Goal: Information Seeking & Learning: Learn about a topic

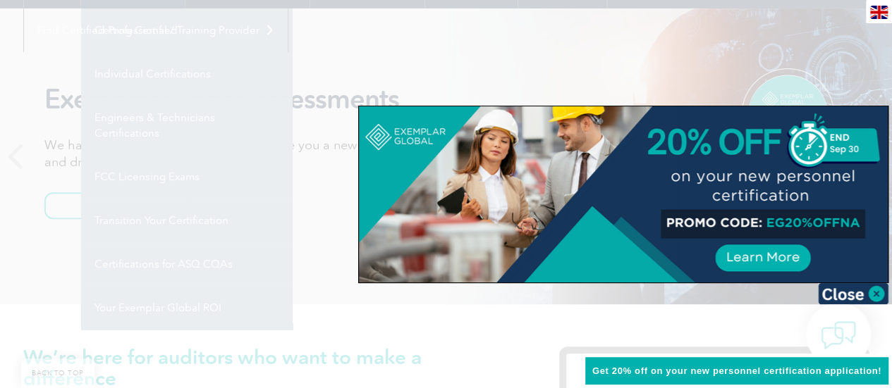
scroll to position [169, 0]
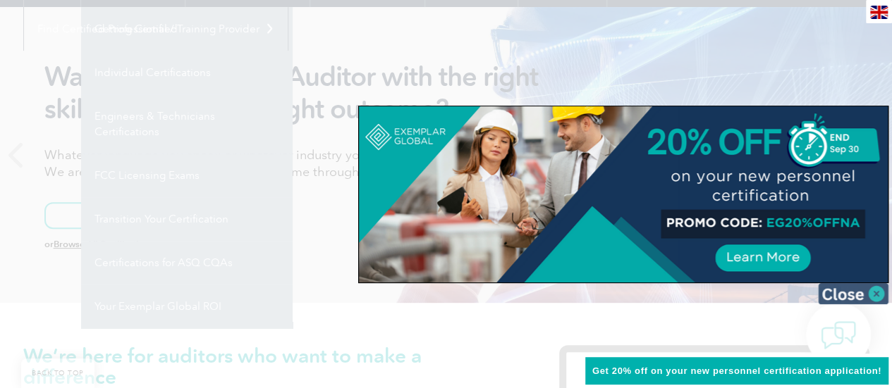
click at [877, 292] on img at bounding box center [853, 293] width 70 height 21
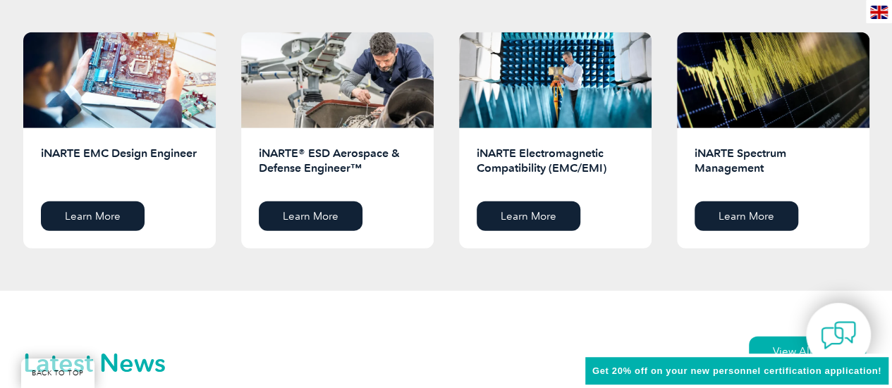
scroll to position [1889, 0]
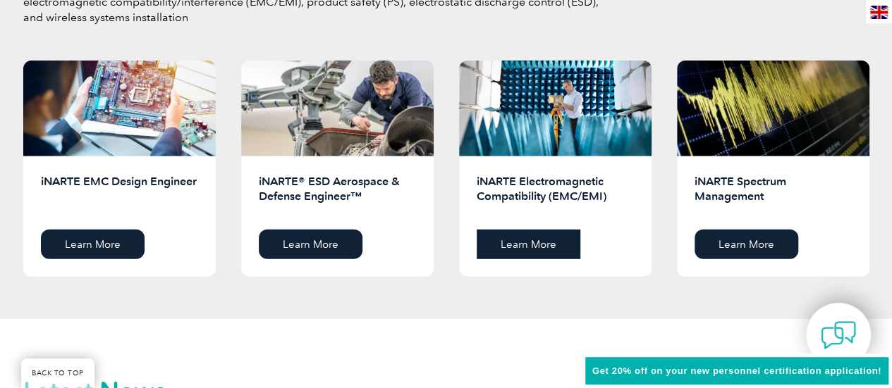
click at [540, 245] on link "Learn More" at bounding box center [528, 245] width 104 height 30
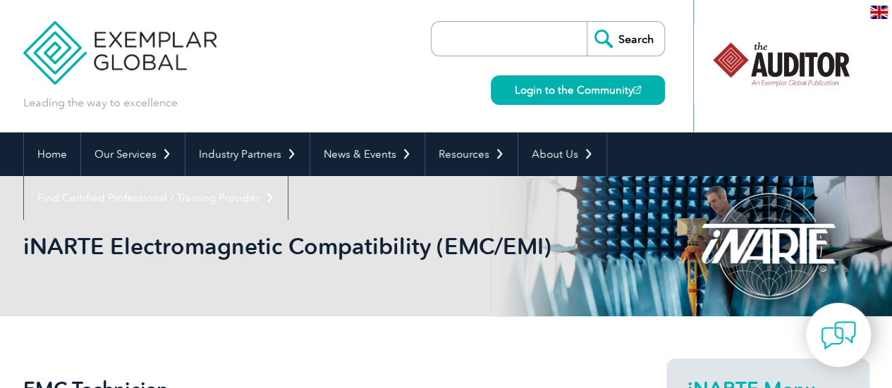
click at [877, 10] on img at bounding box center [879, 12] width 18 height 13
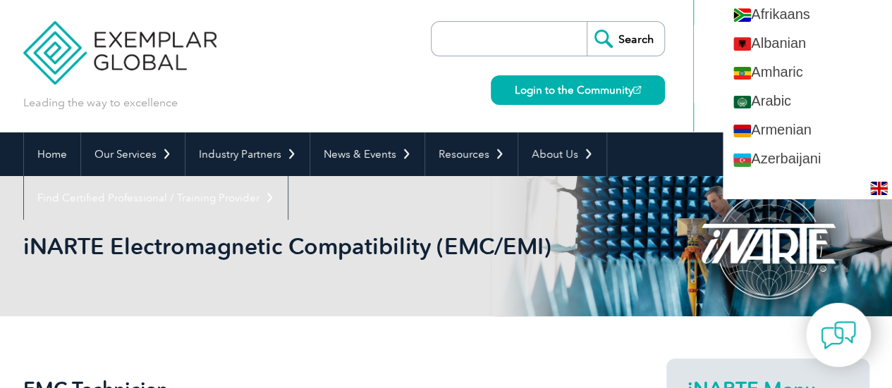
click at [239, 62] on div "Leading the way to excellence Search" at bounding box center [446, 66] width 846 height 132
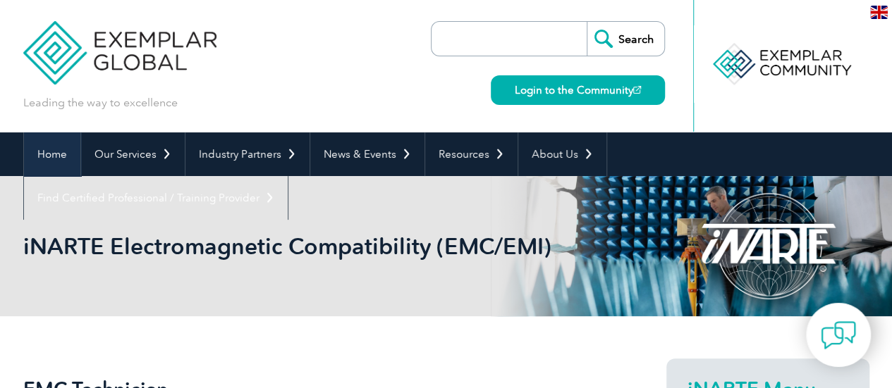
click at [44, 148] on link "Home" at bounding box center [52, 154] width 56 height 44
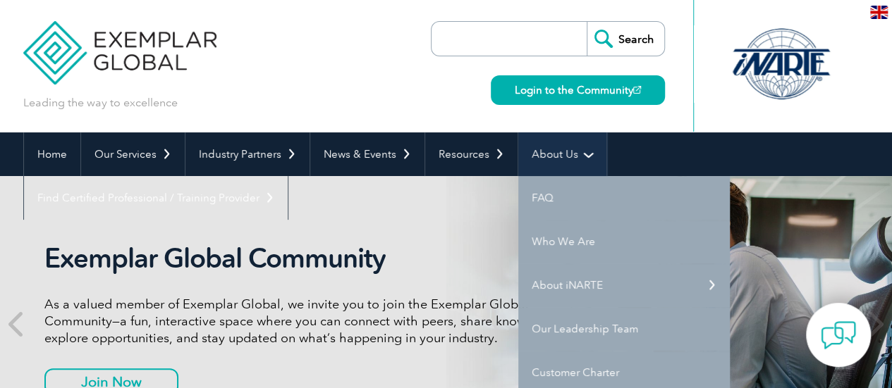
click at [565, 152] on link "About Us" at bounding box center [562, 154] width 88 height 44
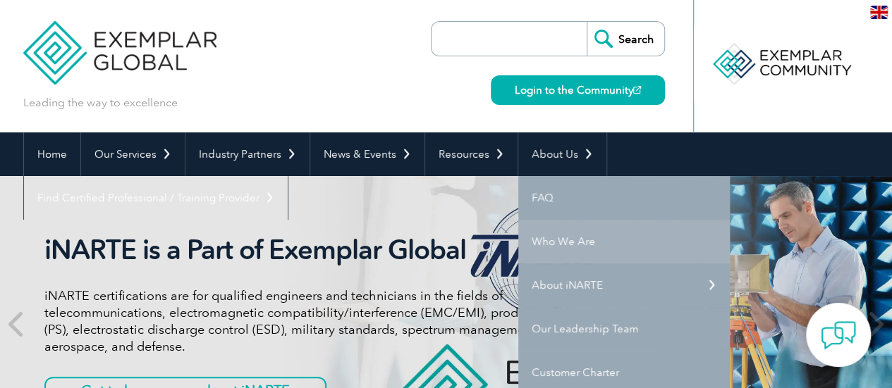
click at [557, 243] on link "Who We Are" at bounding box center [623, 242] width 211 height 44
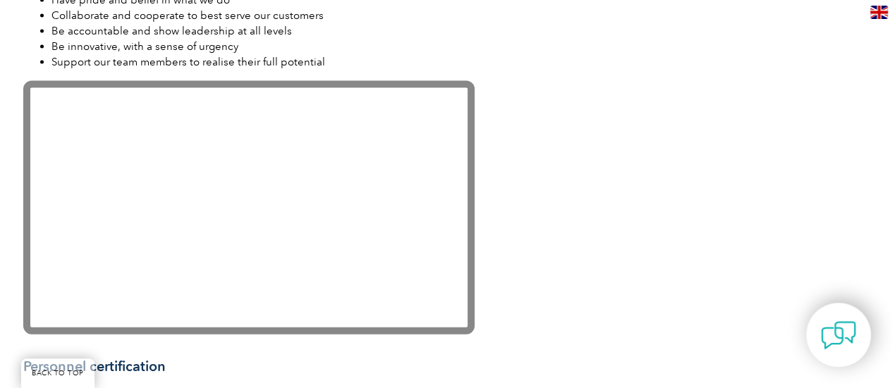
scroll to position [1466, 0]
